Goal: Task Accomplishment & Management: Use online tool/utility

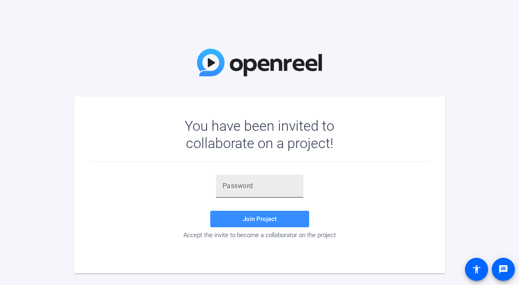
click at [243, 192] on div at bounding box center [260, 185] width 74 height 23
paste input "DwB!ob"
type input "DwB!ob"
click at [251, 215] on span "Join Project" at bounding box center [260, 218] width 34 height 7
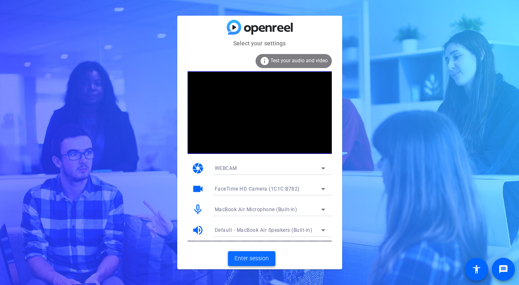
click at [248, 256] on span "Enter session" at bounding box center [252, 258] width 34 height 9
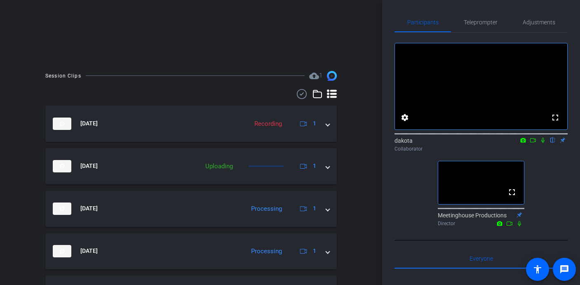
scroll to position [114, 0]
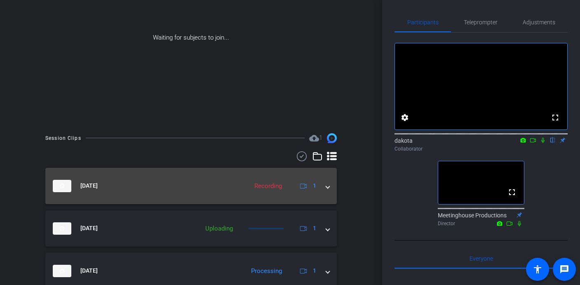
click at [328, 187] on span at bounding box center [327, 185] width 3 height 9
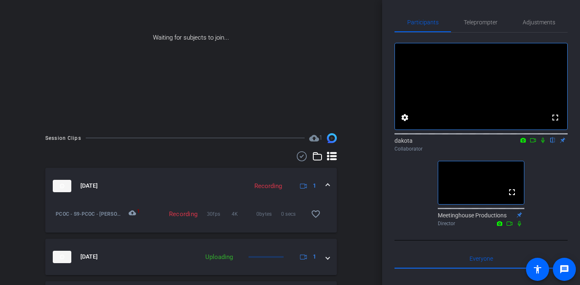
click at [329, 184] on span at bounding box center [327, 185] width 3 height 9
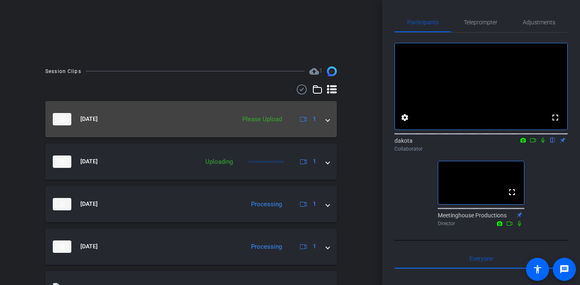
scroll to position [182, 0]
click at [324, 123] on div "[DATE] Please Upload 1" at bounding box center [189, 118] width 273 height 12
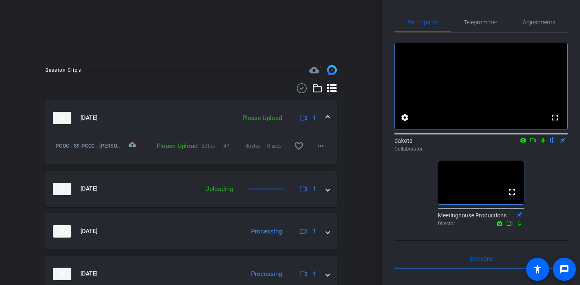
click at [329, 117] on span at bounding box center [327, 117] width 3 height 9
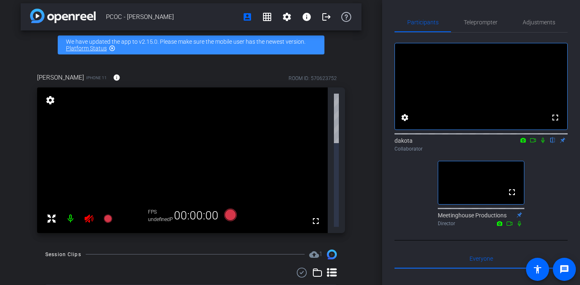
scroll to position [0, 0]
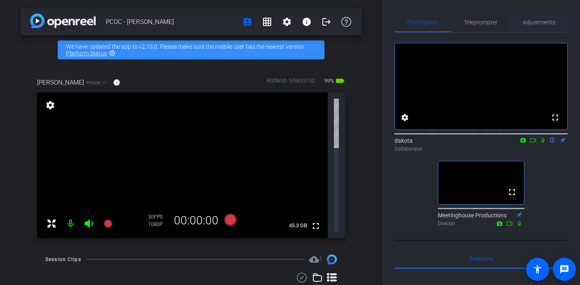
click at [519, 21] on span "Adjustments" at bounding box center [539, 22] width 33 height 6
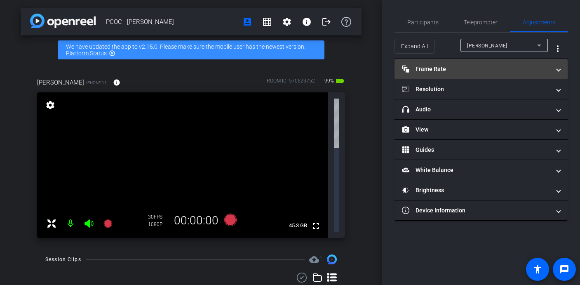
click at [519, 65] on mat-panel-title "Frame Rate Frame Rate" at bounding box center [476, 69] width 148 height 9
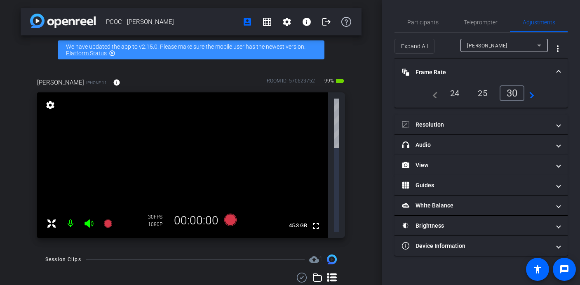
click at [515, 96] on div "30" at bounding box center [512, 93] width 25 height 16
click at [519, 74] on mat-expansion-panel-header "Frame Rate Frame Rate" at bounding box center [481, 72] width 173 height 26
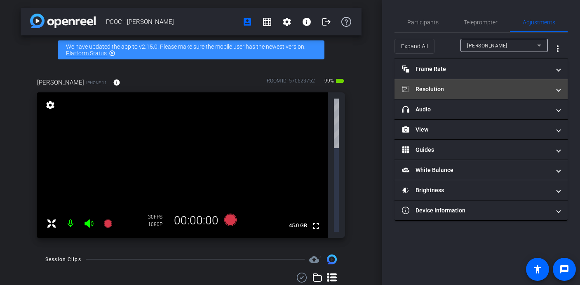
click at [519, 90] on span at bounding box center [558, 89] width 3 height 9
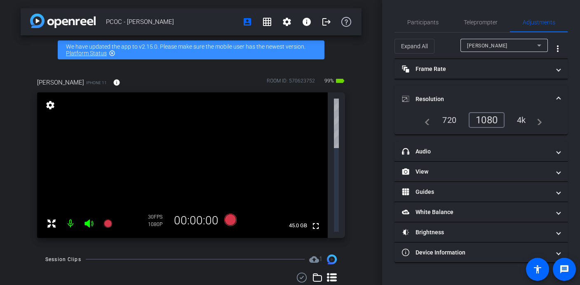
click at [519, 124] on div "4k" at bounding box center [521, 120] width 21 height 14
click at [519, 97] on span at bounding box center [558, 99] width 3 height 9
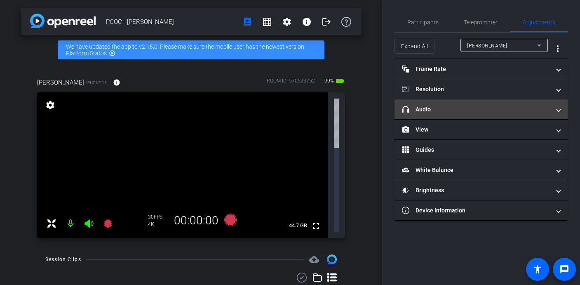
click at [519, 110] on span at bounding box center [558, 109] width 3 height 9
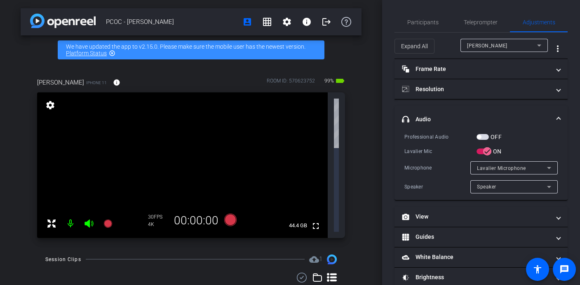
click at [480, 136] on span "button" at bounding box center [479, 137] width 4 height 4
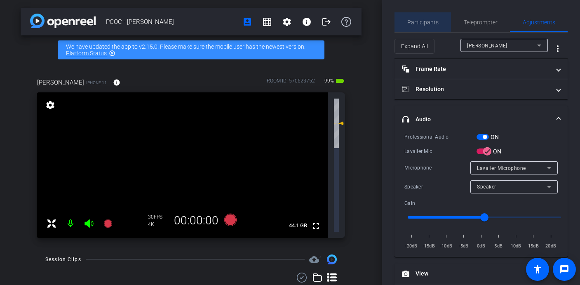
click at [428, 21] on span "Participants" at bounding box center [422, 22] width 31 height 6
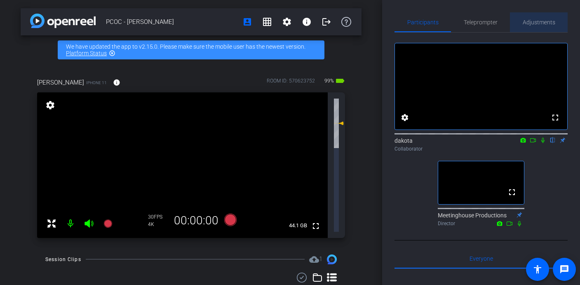
click at [519, 24] on span "Adjustments" at bounding box center [539, 22] width 33 height 6
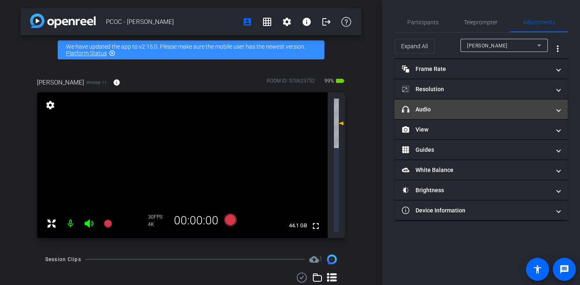
click at [519, 114] on mat-expansion-panel-header "headphone icon Audio" at bounding box center [481, 109] width 173 height 20
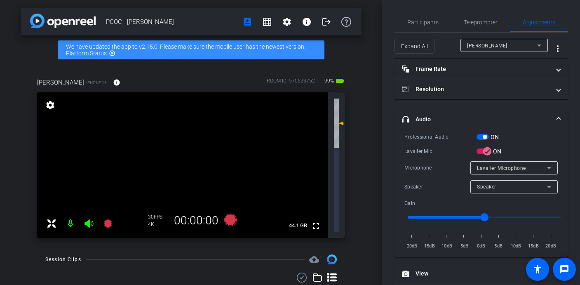
click at [519, 115] on span at bounding box center [558, 119] width 3 height 9
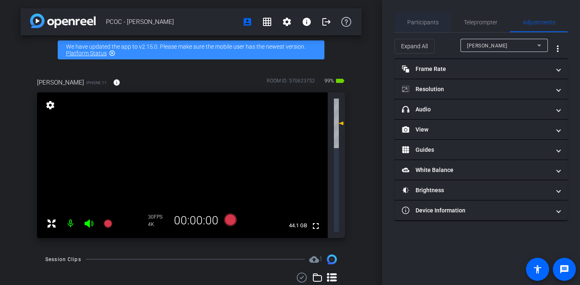
click at [422, 21] on span "Participants" at bounding box center [422, 22] width 31 height 6
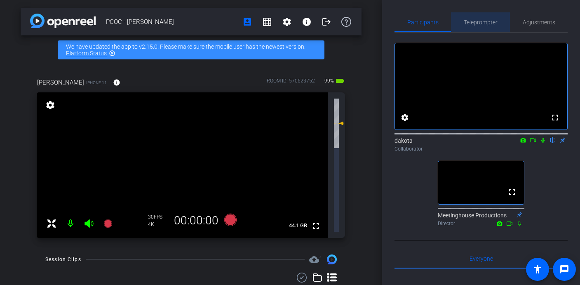
click at [494, 24] on span "Teleprompter" at bounding box center [481, 22] width 34 height 6
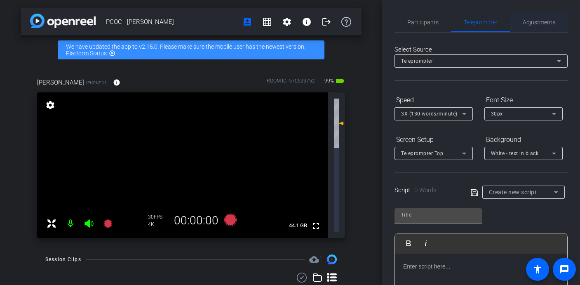
click at [519, 21] on span "Adjustments" at bounding box center [539, 22] width 33 height 6
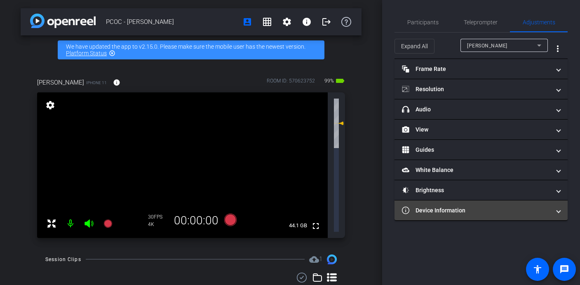
click at [425, 210] on mat-panel-title "Device Information" at bounding box center [476, 210] width 148 height 9
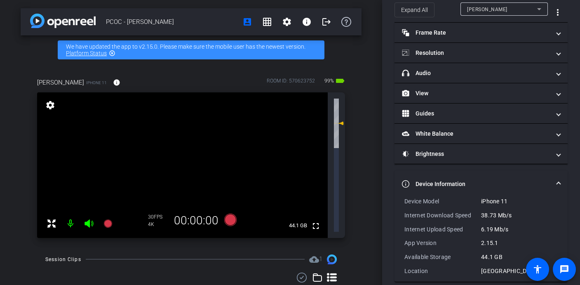
scroll to position [46, 0]
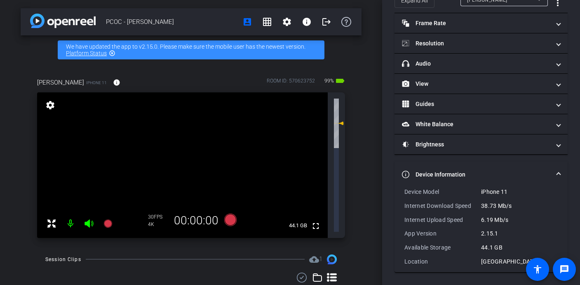
click at [519, 174] on span at bounding box center [558, 174] width 3 height 9
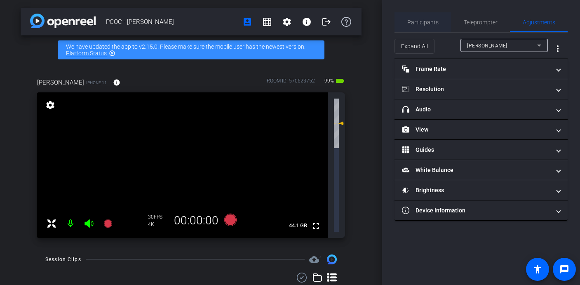
click at [421, 19] on span "Participants" at bounding box center [422, 22] width 31 height 6
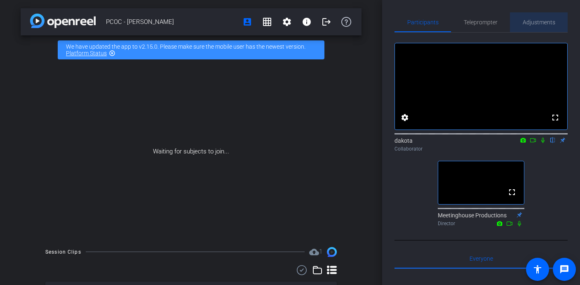
click at [519, 22] on span "Adjustments" at bounding box center [539, 22] width 33 height 6
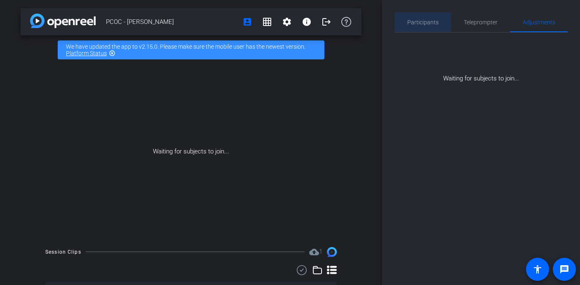
click at [430, 21] on span "Participants" at bounding box center [422, 22] width 31 height 6
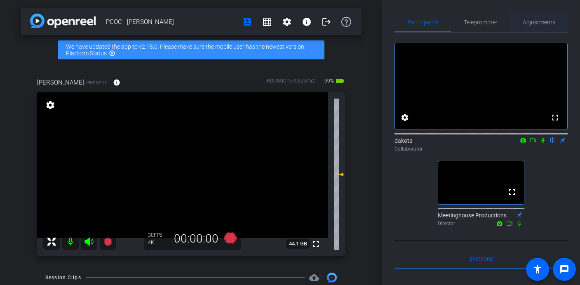
click at [519, 23] on span "Adjustments" at bounding box center [539, 22] width 33 height 6
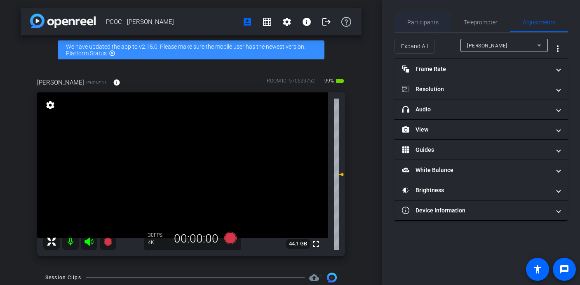
click at [424, 24] on span "Participants" at bounding box center [422, 22] width 31 height 6
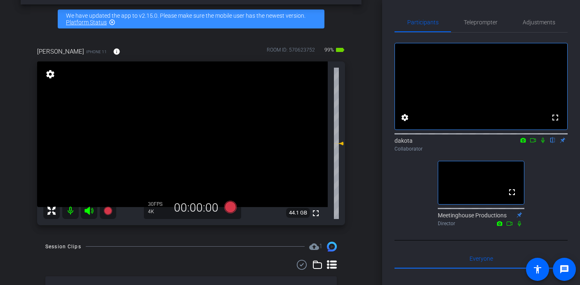
scroll to position [30, 0]
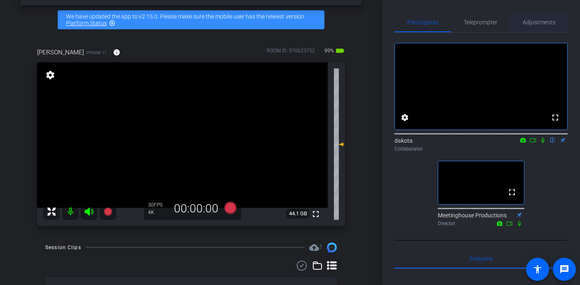
click at [519, 21] on span "Adjustments" at bounding box center [539, 22] width 33 height 6
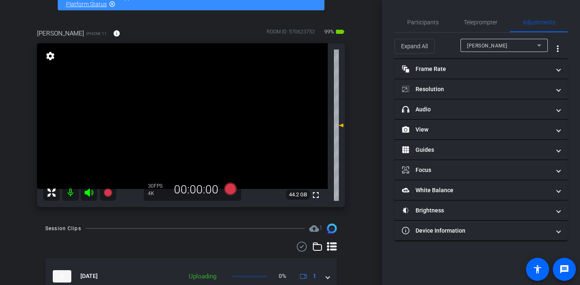
scroll to position [53, 0]
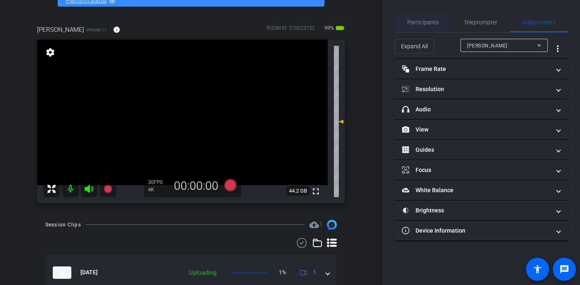
click at [416, 22] on span "Participants" at bounding box center [422, 22] width 31 height 6
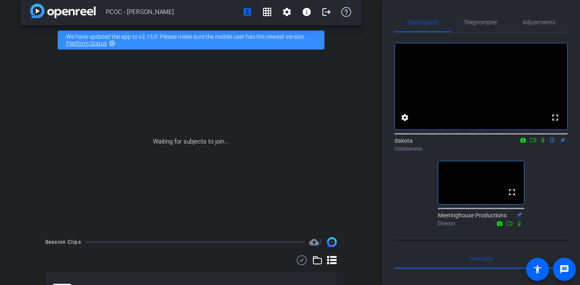
scroll to position [0, 0]
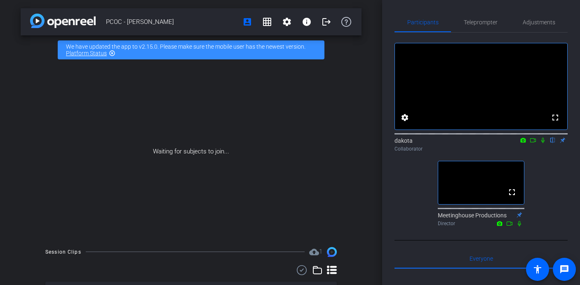
click at [111, 54] on mat-icon "highlight_off" at bounding box center [112, 53] width 7 height 7
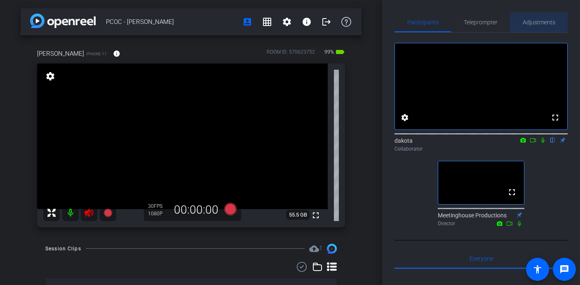
click at [519, 22] on span "Adjustments" at bounding box center [539, 22] width 33 height 6
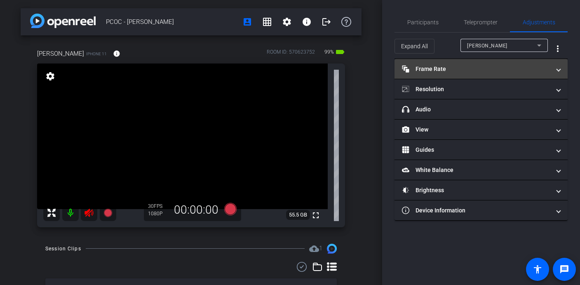
click at [452, 67] on mat-panel-title "Frame Rate Frame Rate" at bounding box center [476, 69] width 148 height 9
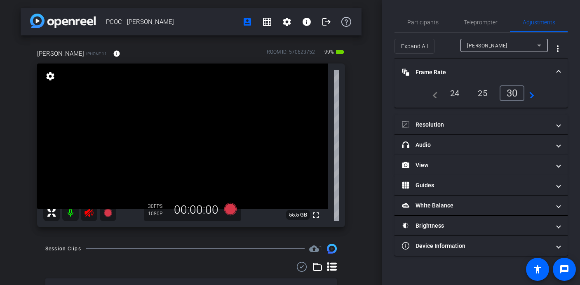
click at [519, 71] on span "Frame Rate Frame Rate" at bounding box center [479, 72] width 155 height 9
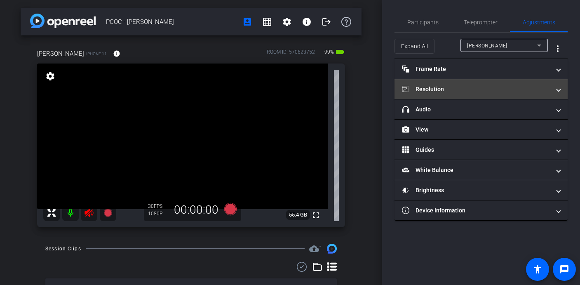
click at [519, 86] on span at bounding box center [558, 89] width 3 height 9
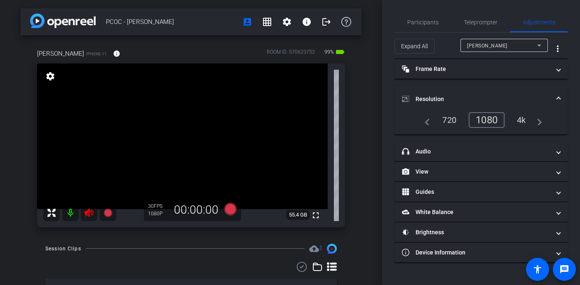
click at [518, 120] on div "4k" at bounding box center [521, 120] width 21 height 14
click at [519, 97] on span at bounding box center [558, 99] width 3 height 9
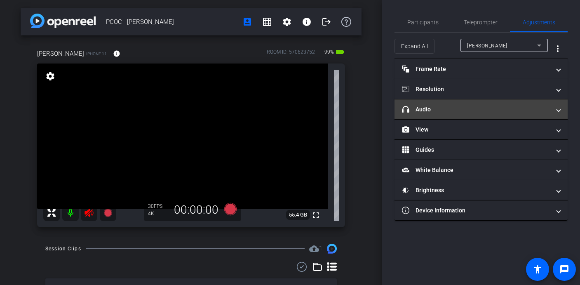
click at [519, 111] on mat-expansion-panel-header "headphone icon Audio" at bounding box center [481, 109] width 173 height 20
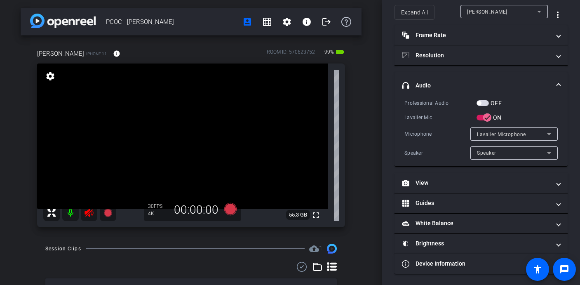
scroll to position [35, 0]
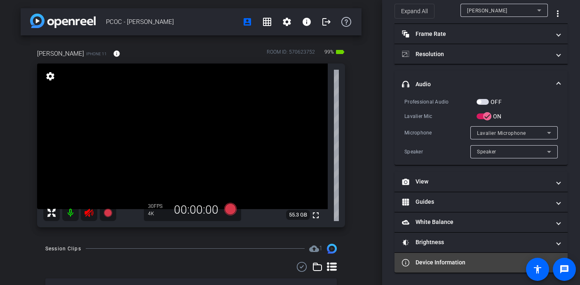
click at [440, 266] on mat-panel-title "Device Information" at bounding box center [476, 262] width 148 height 9
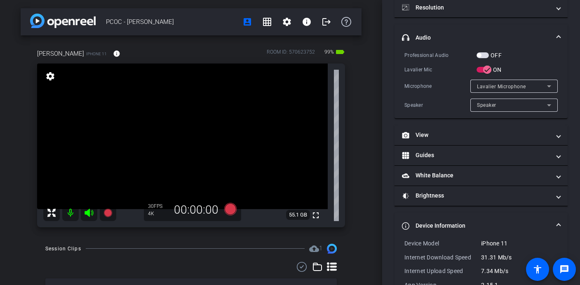
scroll to position [53, 0]
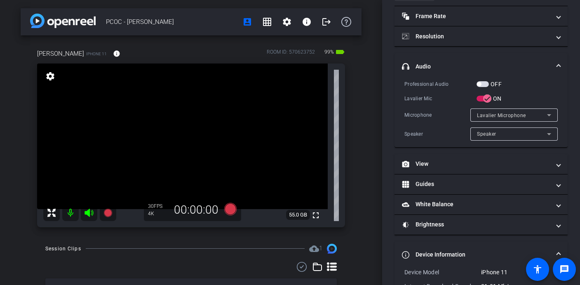
click at [519, 66] on mat-expansion-panel-header "headphone icon Audio" at bounding box center [481, 66] width 173 height 26
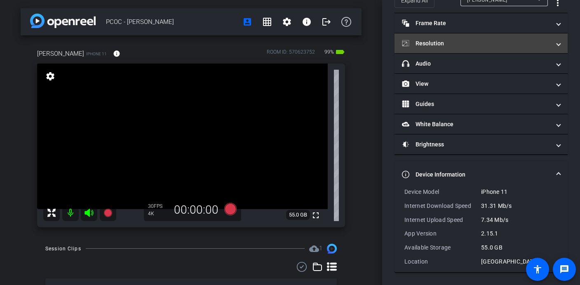
scroll to position [0, 0]
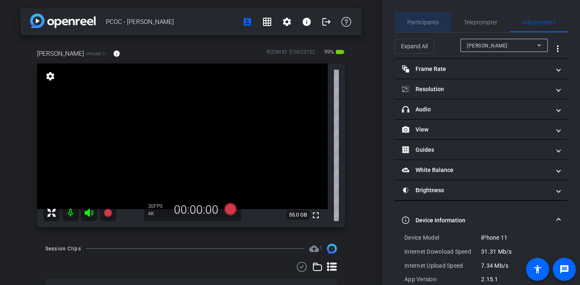
click at [433, 24] on span "Participants" at bounding box center [422, 22] width 31 height 6
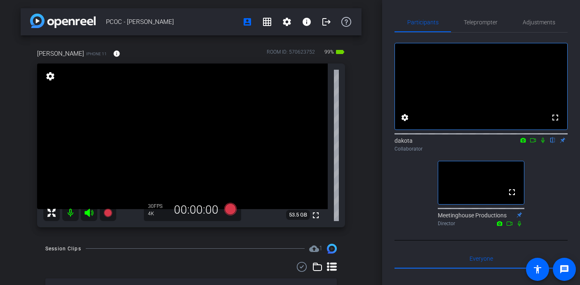
click at [519, 143] on icon at bounding box center [533, 140] width 7 height 6
click at [519, 143] on icon at bounding box center [543, 140] width 7 height 6
click at [519, 143] on icon at bounding box center [533, 140] width 7 height 6
click at [519, 143] on icon at bounding box center [553, 140] width 7 height 6
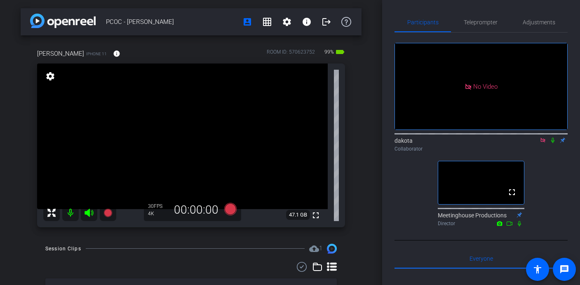
click at [519, 143] on icon at bounding box center [553, 140] width 7 height 6
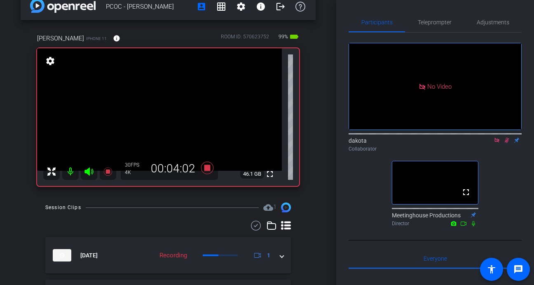
scroll to position [11, 0]
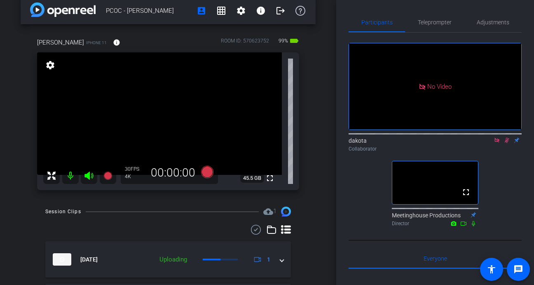
click at [507, 143] on icon at bounding box center [507, 140] width 5 height 5
click at [494, 143] on icon at bounding box center [497, 140] width 7 height 6
